Goal: Check status: Check status

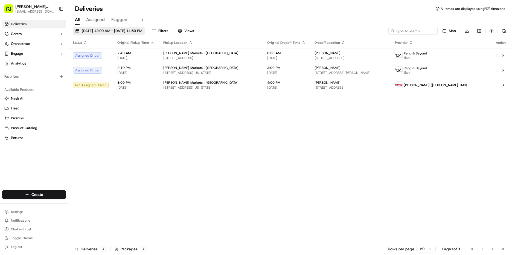
click at [115, 30] on span "[DATE] 12:00 AM - [DATE] 11:59 PM" at bounding box center [112, 30] width 60 height 5
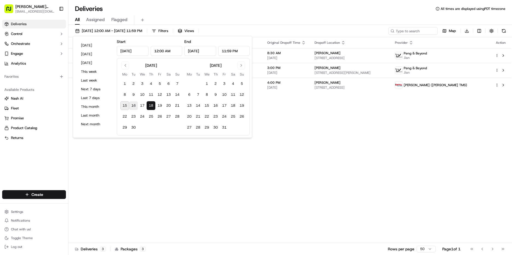
click at [132, 104] on button "16" at bounding box center [133, 105] width 9 height 9
type input "[DATE]"
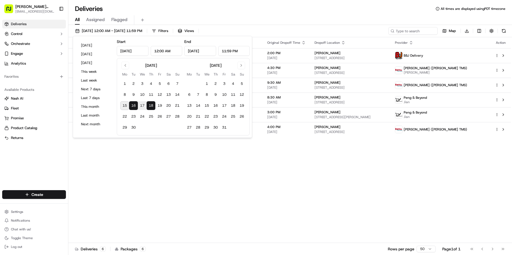
click at [132, 104] on button "16" at bounding box center [133, 105] width 9 height 9
type input "[DATE]"
click at [132, 104] on button "16" at bounding box center [133, 105] width 9 height 9
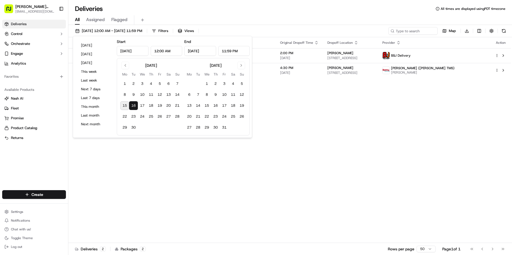
click at [456, 117] on div "Status Original Pickup Time Pickup Location Original Dropoff Time Dropoff Locat…" at bounding box center [289, 140] width 443 height 206
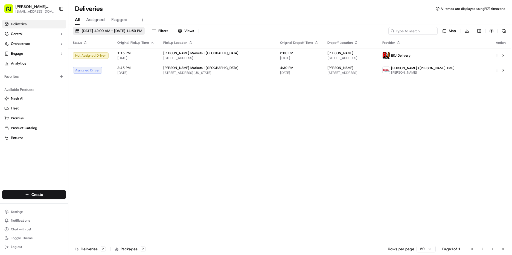
click at [102, 29] on span "[DATE] 12:00 AM - [DATE] 11:59 PM" at bounding box center [112, 30] width 60 height 5
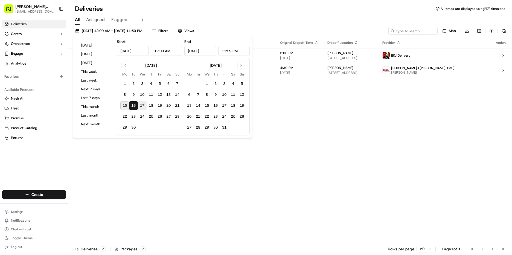
click at [140, 105] on button "17" at bounding box center [142, 105] width 9 height 9
type input "[DATE]"
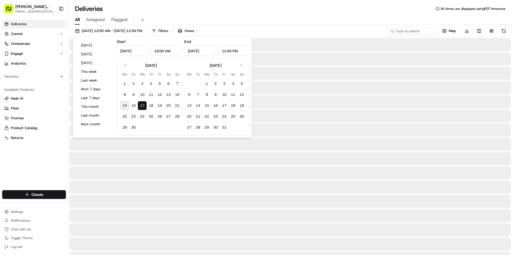
click at [140, 105] on button "17" at bounding box center [142, 105] width 9 height 9
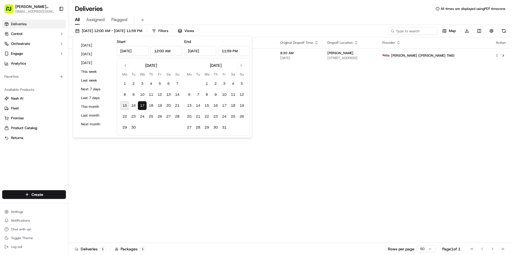
click at [411, 105] on div "Status Original Pickup Time Pickup Location Original Dropoff Time Dropoff Locat…" at bounding box center [289, 140] width 443 height 206
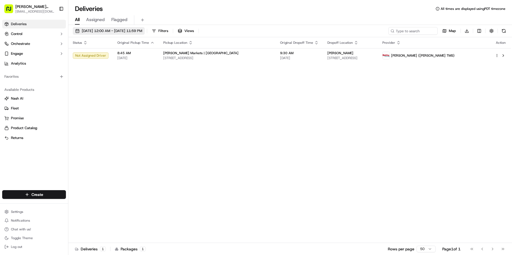
click at [85, 30] on span "[DATE] 12:00 AM - [DATE] 11:59 PM" at bounding box center [112, 30] width 60 height 5
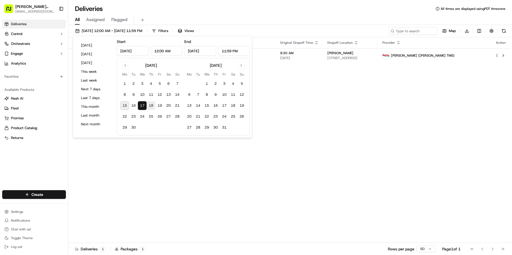
click at [151, 106] on button "18" at bounding box center [151, 105] width 9 height 9
type input "[DATE]"
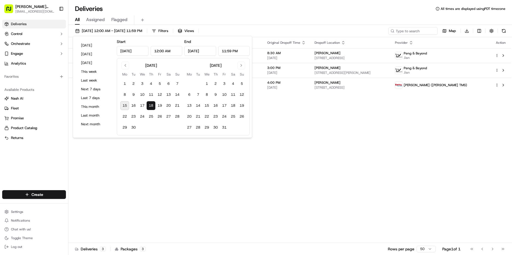
click at [151, 106] on button "18" at bounding box center [151, 105] width 9 height 9
click at [326, 114] on div "Status Original Pickup Time Pickup Location Original Dropoff Time Dropoff Locat…" at bounding box center [289, 140] width 443 height 206
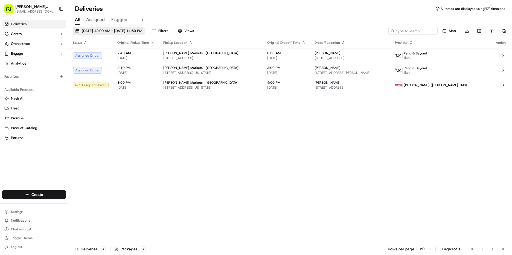
click at [101, 28] on span "[DATE] 12:00 AM - [DATE] 11:59 PM" at bounding box center [112, 30] width 60 height 5
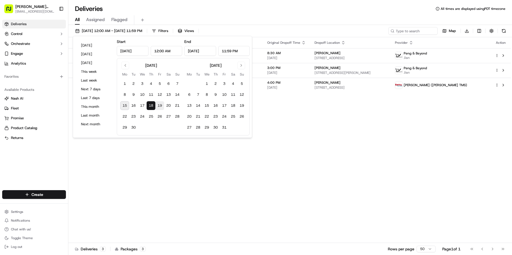
click at [161, 107] on button "19" at bounding box center [159, 105] width 9 height 9
type input "[DATE]"
click at [161, 106] on button "19" at bounding box center [159, 105] width 9 height 9
type input "[DATE]"
click at [161, 106] on button "19" at bounding box center [159, 105] width 9 height 9
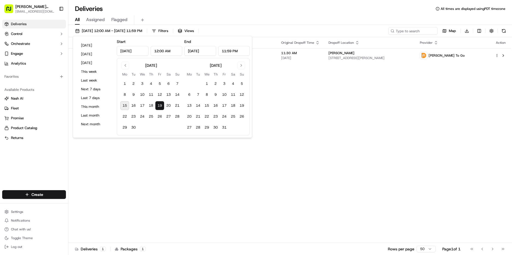
click at [272, 108] on div "Status Original Pickup Time Pickup Location Original Dropoff Time Dropoff Locat…" at bounding box center [289, 140] width 443 height 206
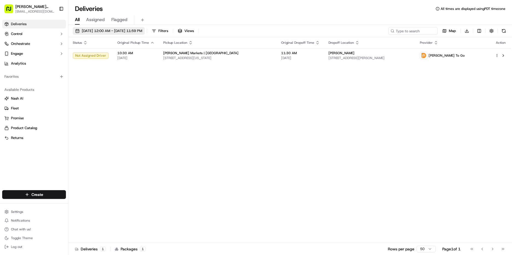
click at [107, 32] on span "[DATE] 12:00 AM - [DATE] 11:59 PM" at bounding box center [112, 30] width 60 height 5
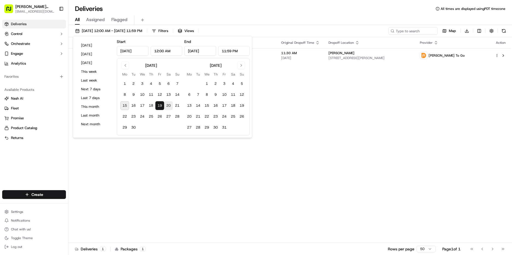
click at [169, 107] on button "20" at bounding box center [168, 105] width 9 height 9
type input "[DATE]"
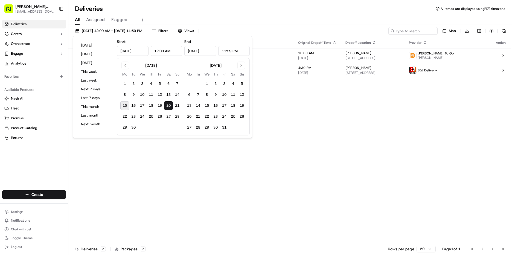
click at [281, 134] on div "Status Original Pickup Time Pickup Location Original Dropoff Time Dropoff Locat…" at bounding box center [289, 140] width 443 height 206
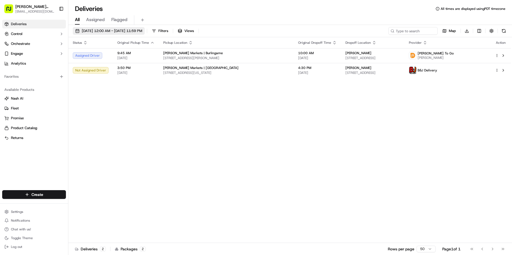
click at [132, 30] on span "[DATE] 12:00 AM - [DATE] 11:59 PM" at bounding box center [112, 30] width 60 height 5
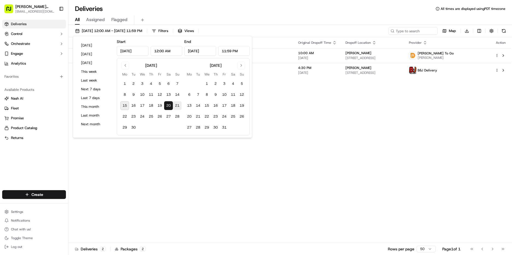
click at [175, 106] on button "21" at bounding box center [177, 105] width 9 height 9
type input "[DATE]"
click at [175, 106] on button "21" at bounding box center [177, 105] width 9 height 9
type input "[DATE]"
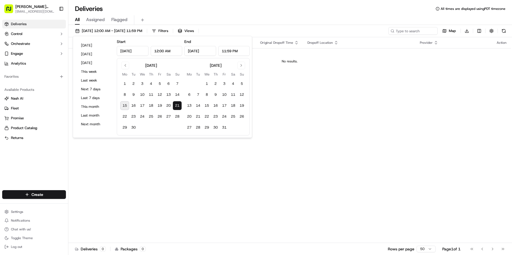
click at [402, 124] on div "Status Original Pickup Time Pickup Location Original Dropoff Time Dropoff Locat…" at bounding box center [289, 140] width 443 height 206
